Goal: Information Seeking & Learning: Learn about a topic

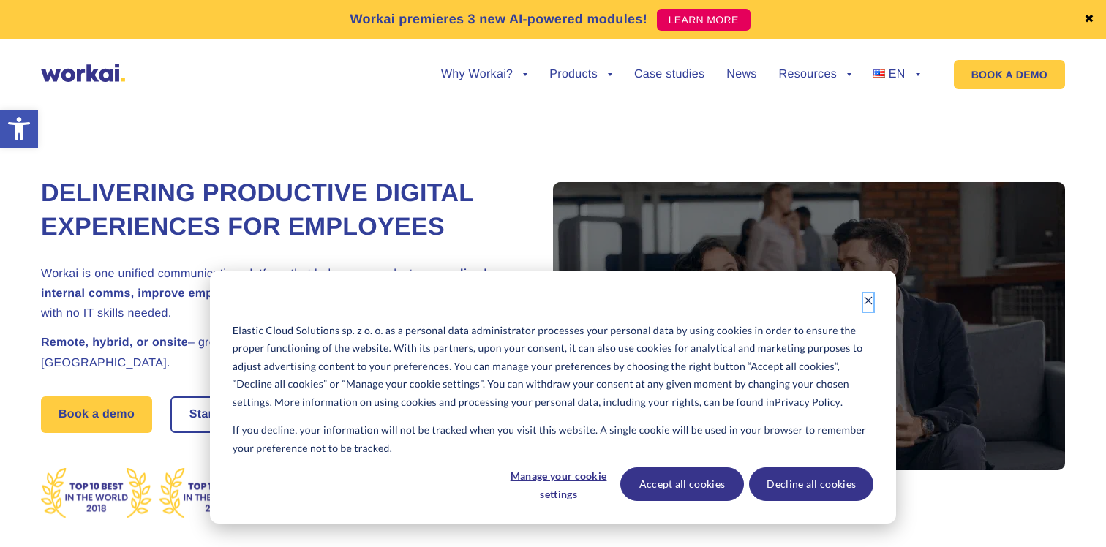
click at [865, 301] on icon "Dismiss cookie banner" at bounding box center [868, 301] width 10 height 10
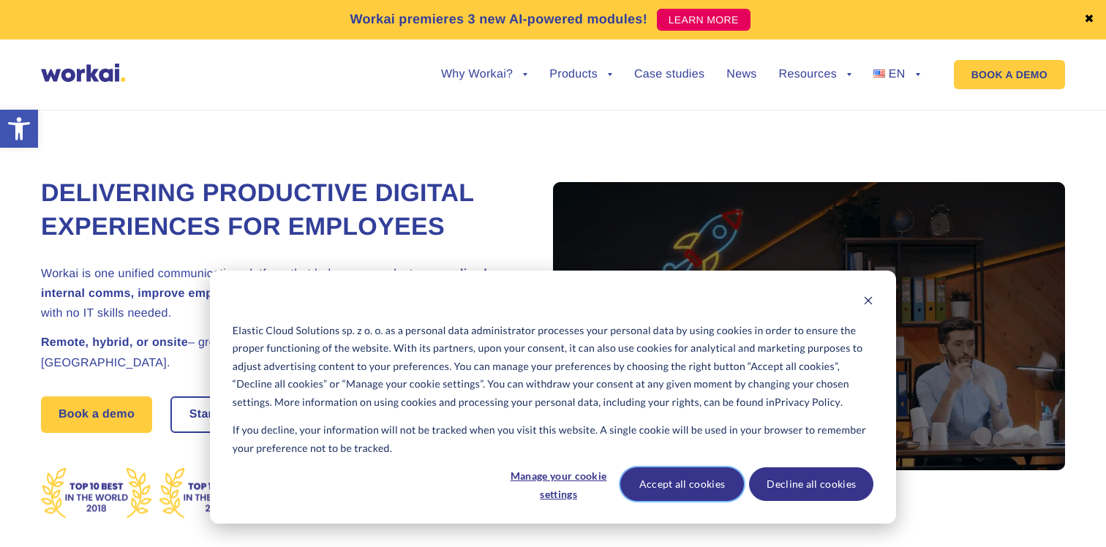
click at [672, 485] on button "Accept all cookies" at bounding box center [682, 485] width 124 height 34
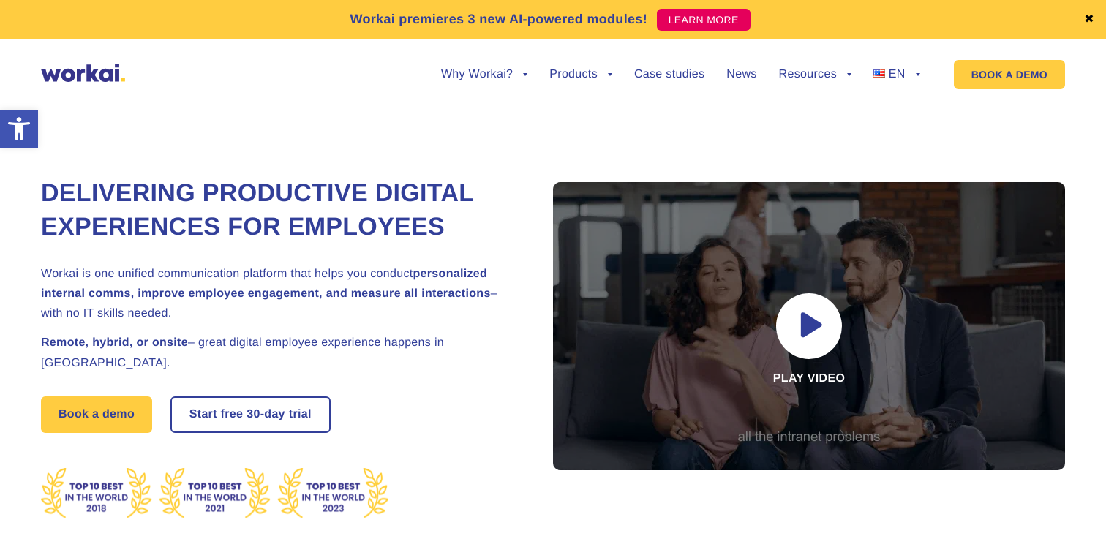
click at [620, 153] on div "Delivering Productive Digital Experiences for Employees Workai is one unified c…" at bounding box center [553, 342] width 1024 height 530
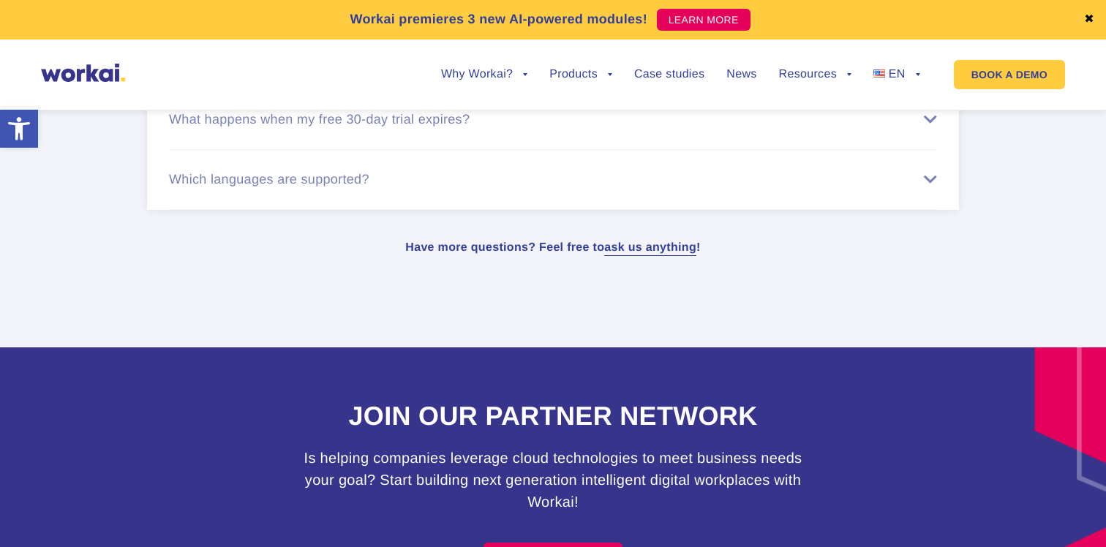
scroll to position [9173, 0]
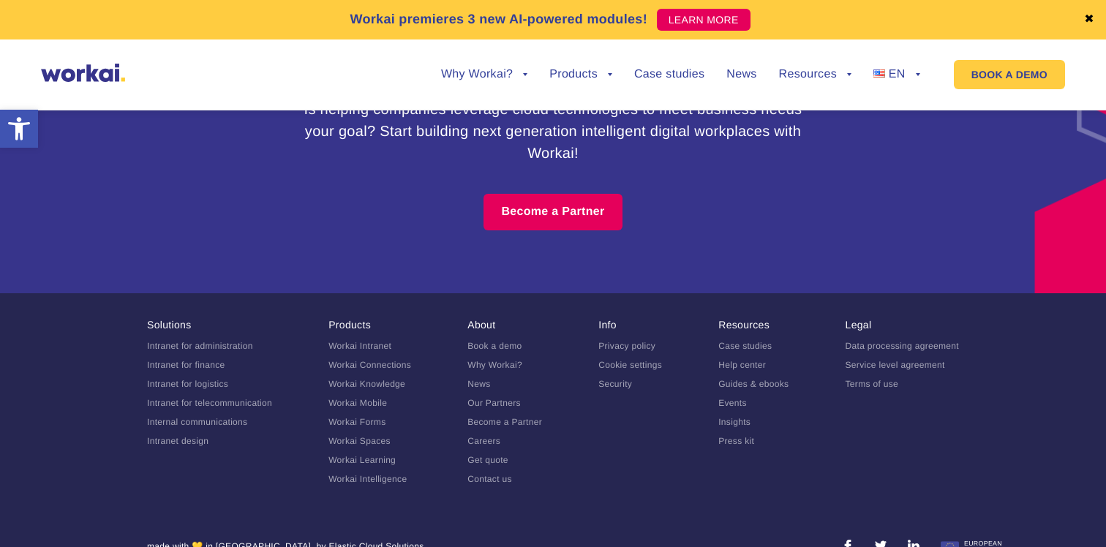
click at [749, 194] on div "Become a Partner" at bounding box center [553, 212] width 812 height 37
click at [210, 194] on div "Become a Partner" at bounding box center [553, 212] width 812 height 37
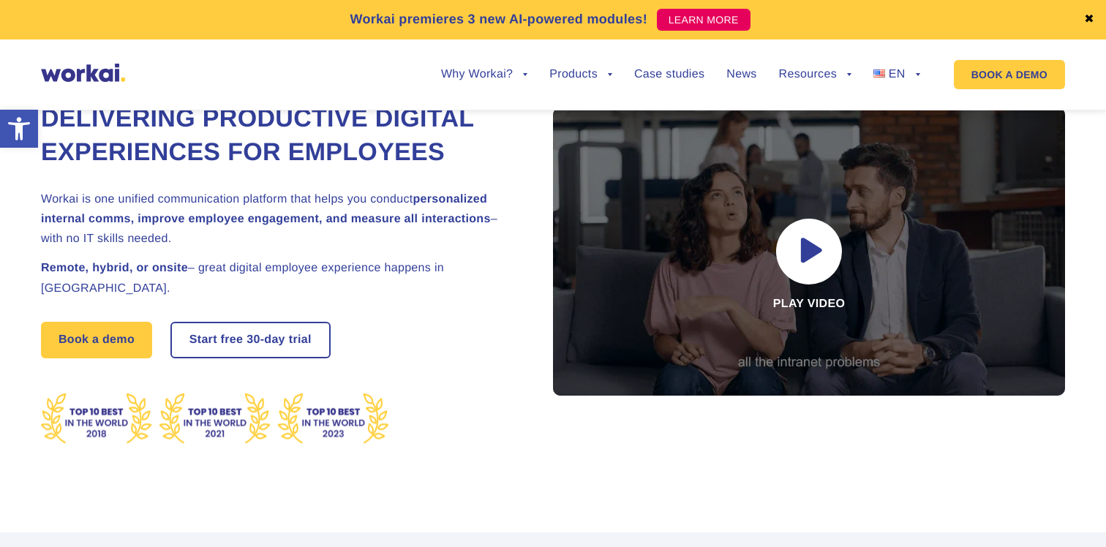
scroll to position [0, 0]
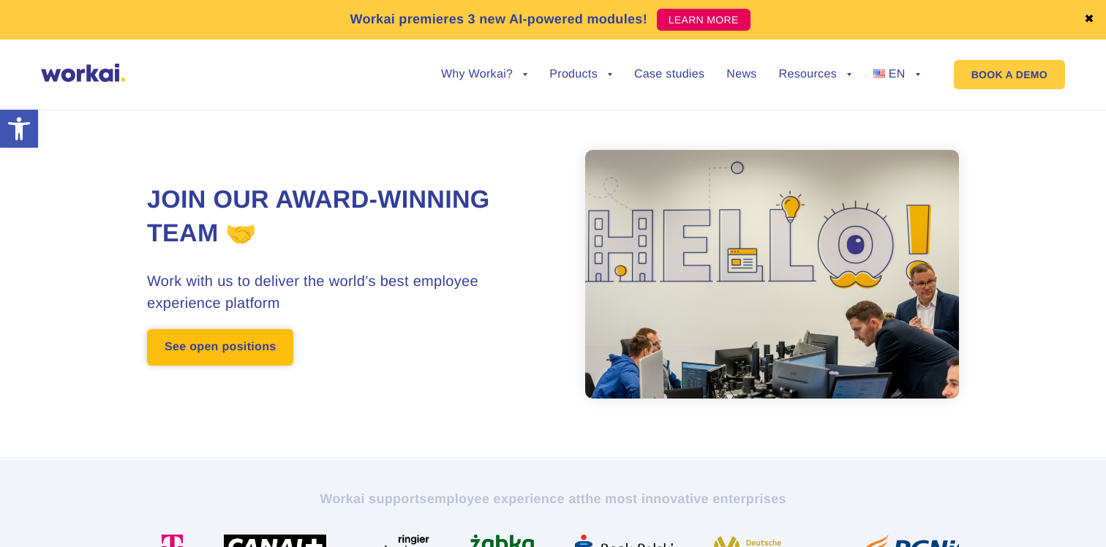
click at [186, 344] on link "See open positions" at bounding box center [220, 347] width 146 height 37
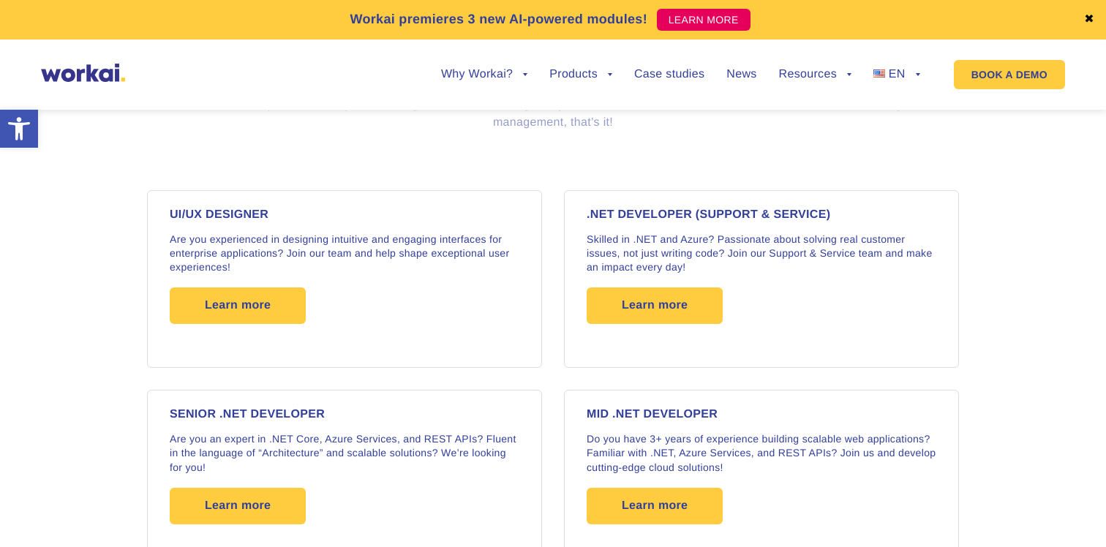
scroll to position [1169, 0]
click at [262, 304] on span "Learn more" at bounding box center [238, 305] width 66 height 37
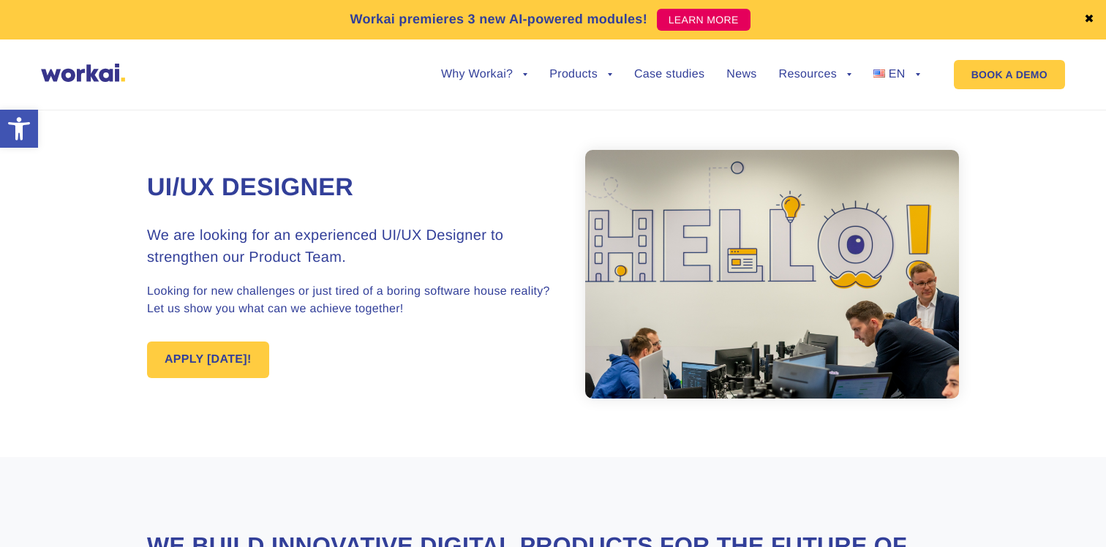
click at [133, 259] on section "UI/UX Designer We are looking for an experienced UI/UX Designer to strengthen o…" at bounding box center [553, 274] width 1106 height 366
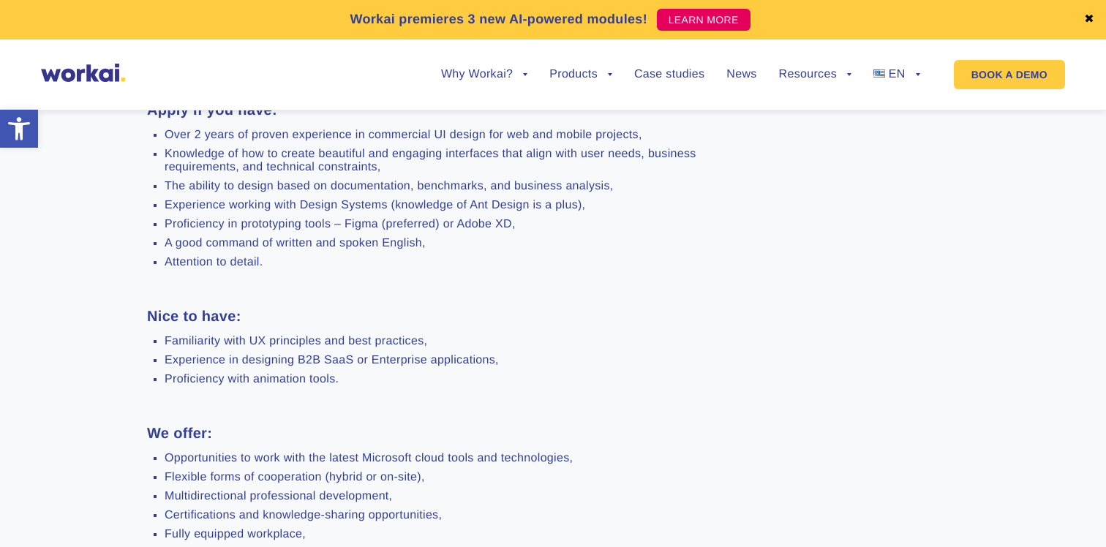
scroll to position [825, 0]
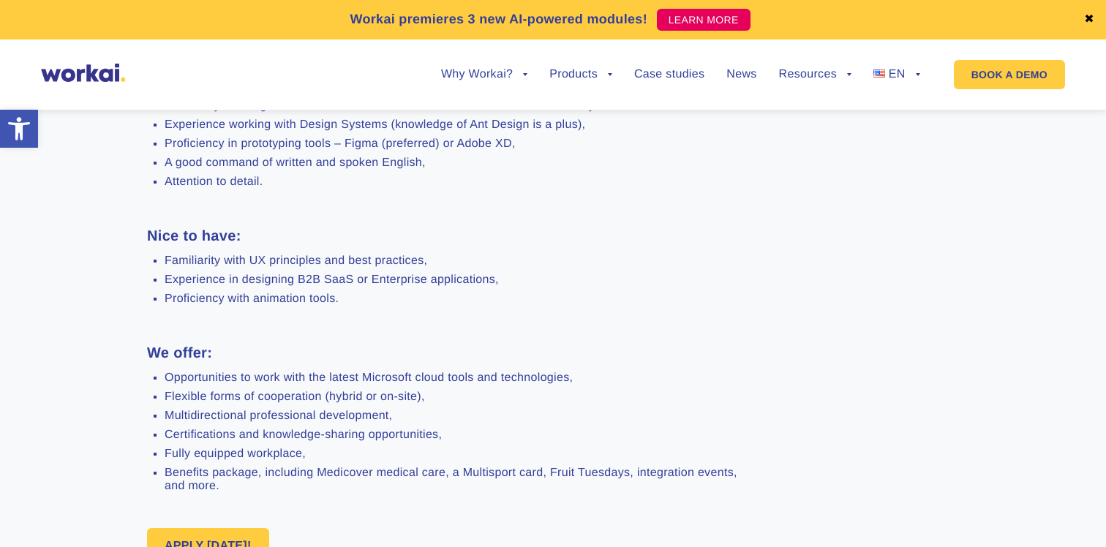
click at [147, 320] on div "Key responsibilities: Designing UI for Workai web and mobile applications, Opti…" at bounding box center [448, 194] width 602 height 622
